Goal: Information Seeking & Learning: Learn about a topic

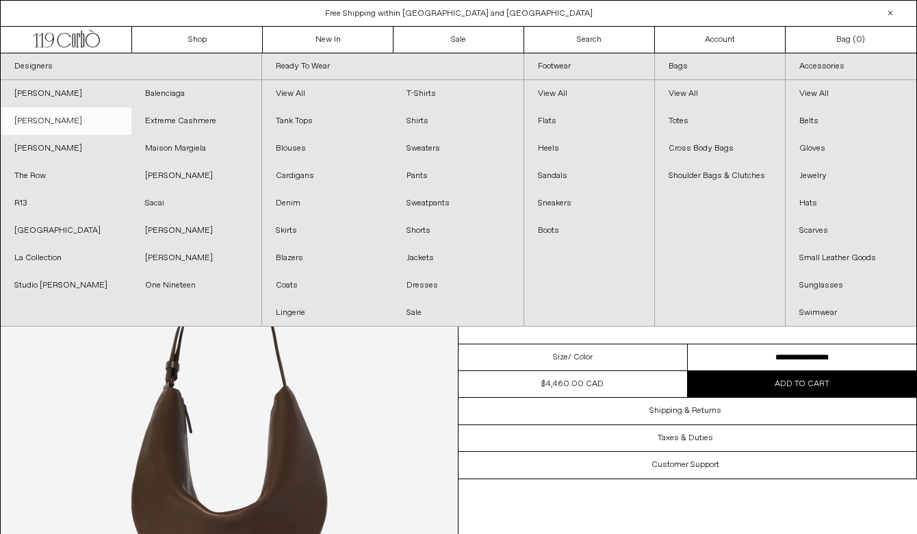
click at [62, 117] on link "[PERSON_NAME]" at bounding box center [66, 120] width 131 height 27
click at [62, 123] on link "[PERSON_NAME]" at bounding box center [66, 120] width 131 height 27
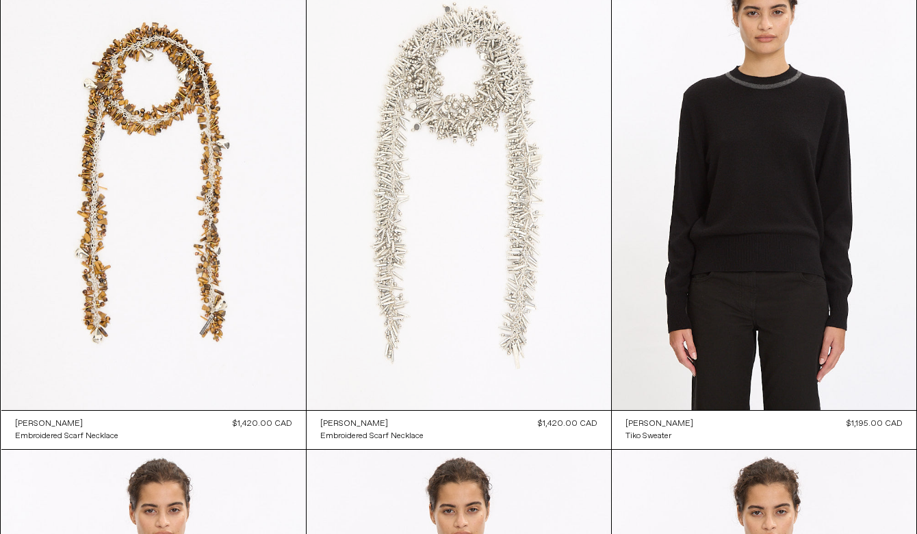
click at [409, 186] on at bounding box center [459, 181] width 305 height 457
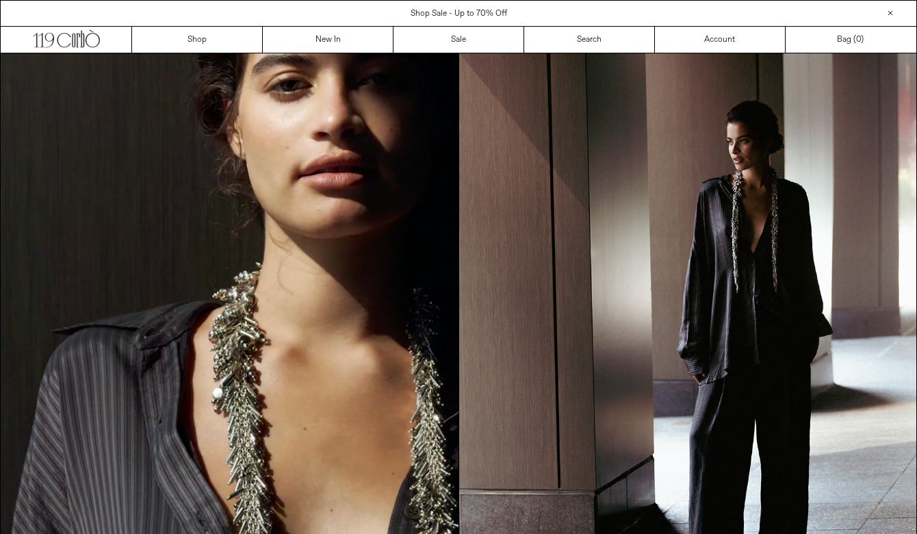
scroll to position [1333, 0]
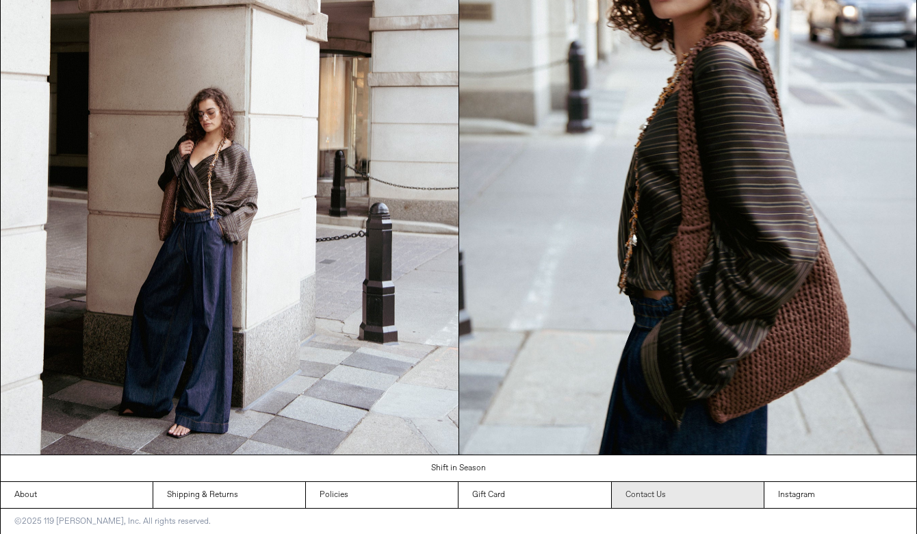
click at [686, 493] on link "Contact Us" at bounding box center [688, 495] width 152 height 26
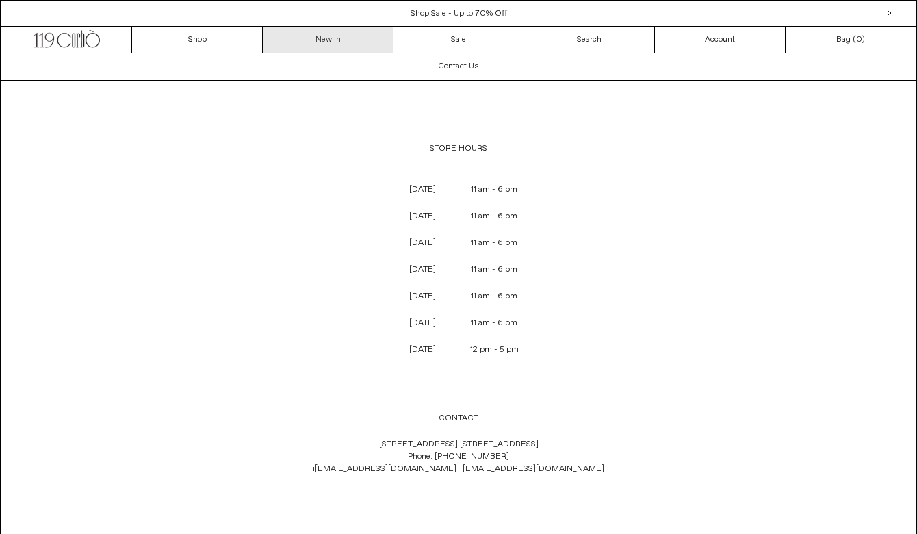
click at [331, 41] on link "New In" at bounding box center [328, 40] width 131 height 26
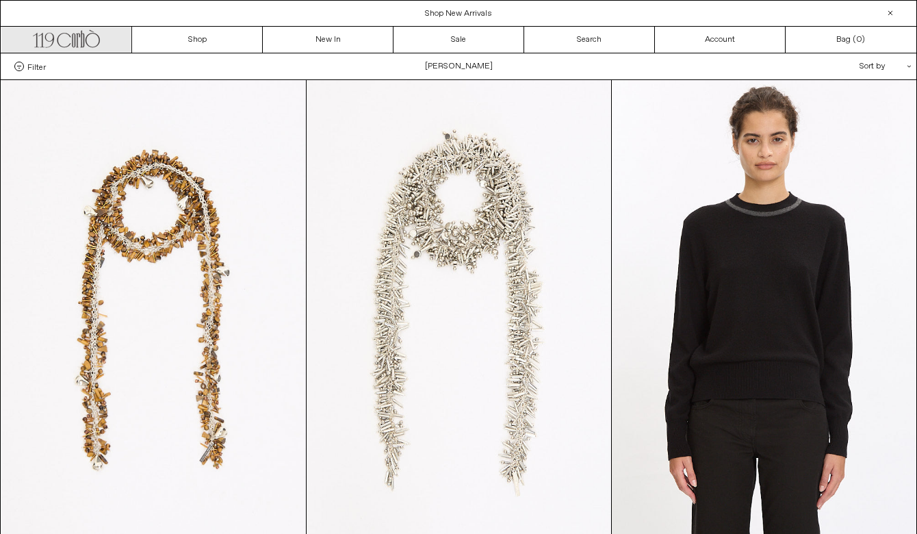
click at [68, 30] on icon ".cls-1, .cls-2 { fill: #231f20; stroke: #231f20; stroke-miterlimit: 10; stroke-…" at bounding box center [66, 37] width 67 height 20
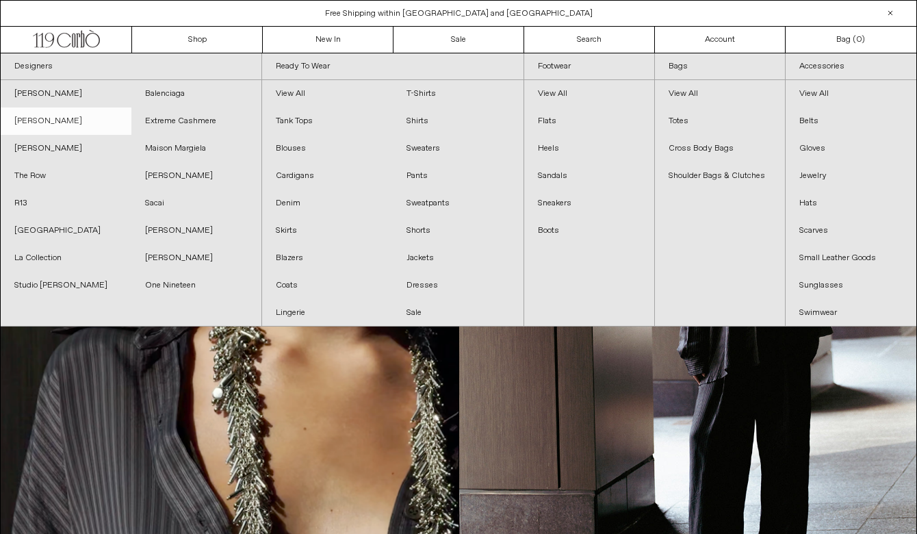
click at [60, 116] on link "[PERSON_NAME]" at bounding box center [66, 120] width 131 height 27
